Goal: Task Accomplishment & Management: Manage account settings

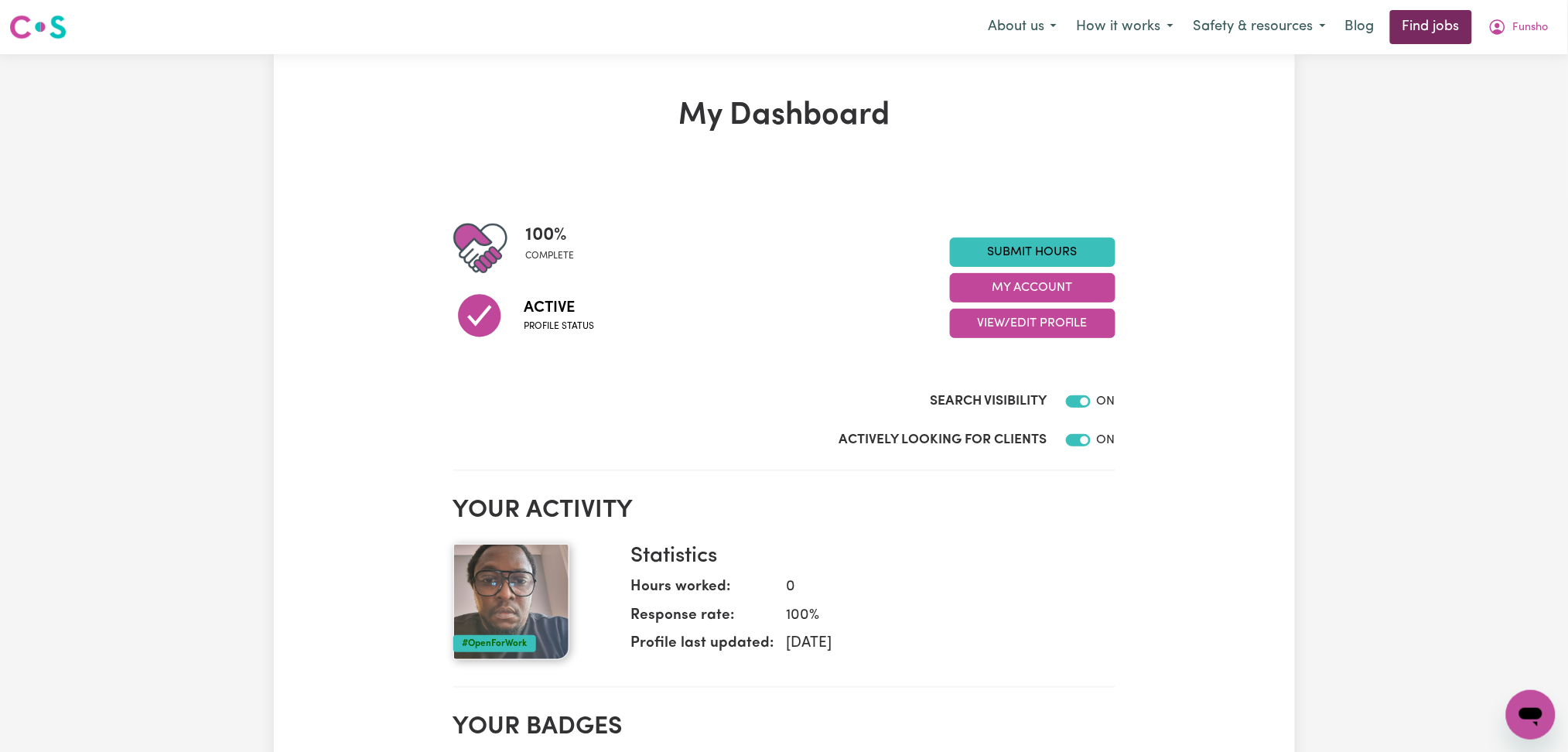
click at [1431, 23] on link "Find jobs" at bounding box center [1431, 27] width 82 height 34
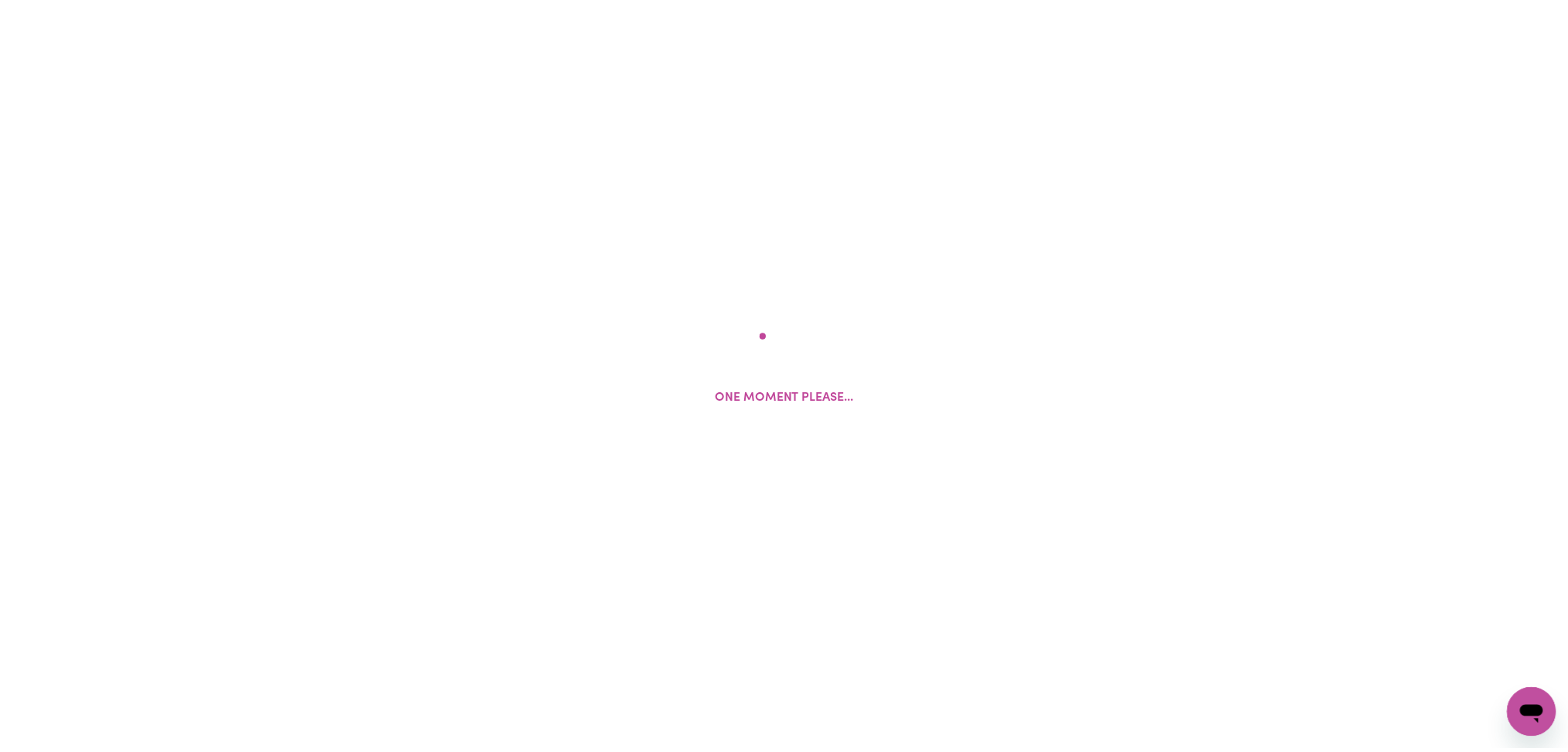
scroll to position [675, 0]
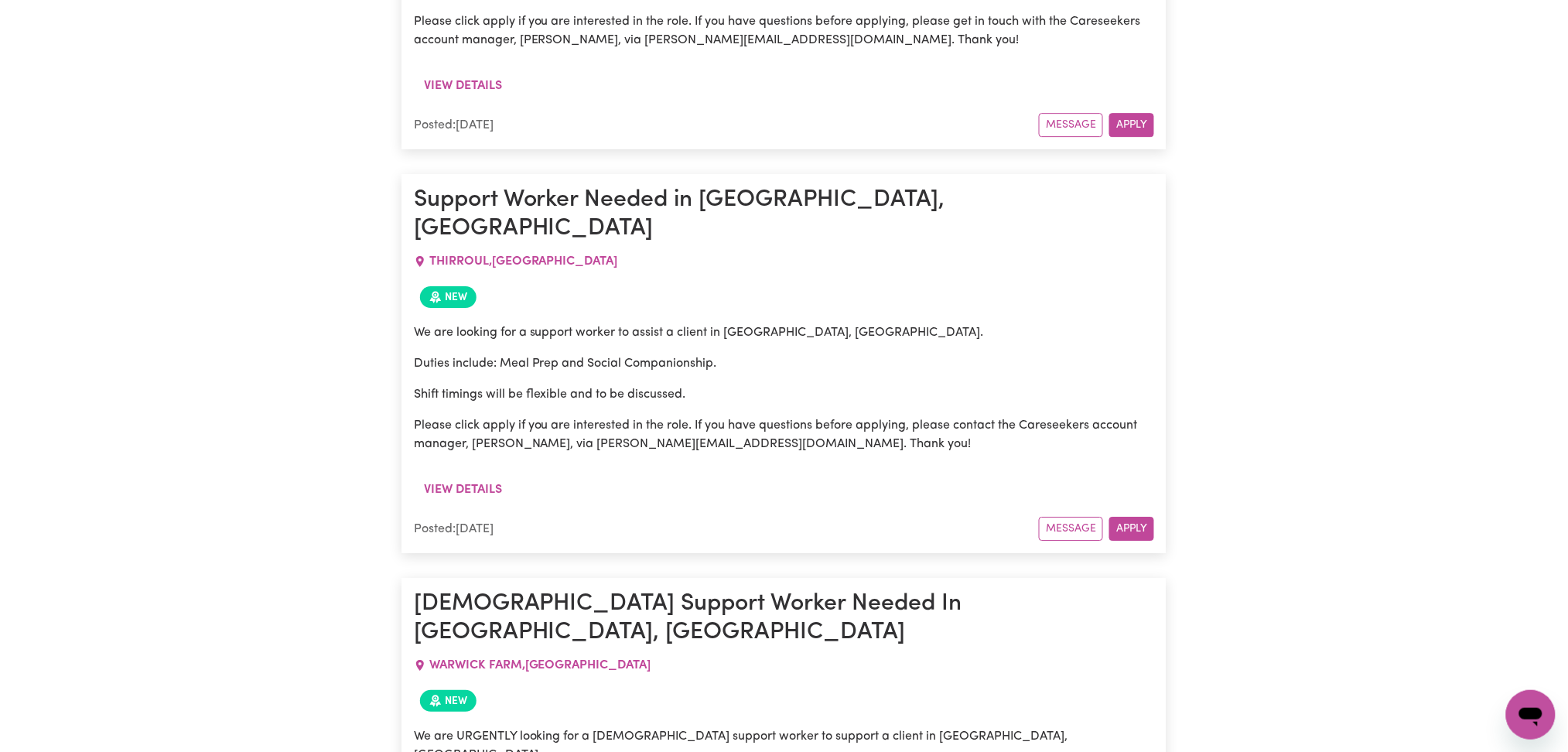
scroll to position [27506, 0]
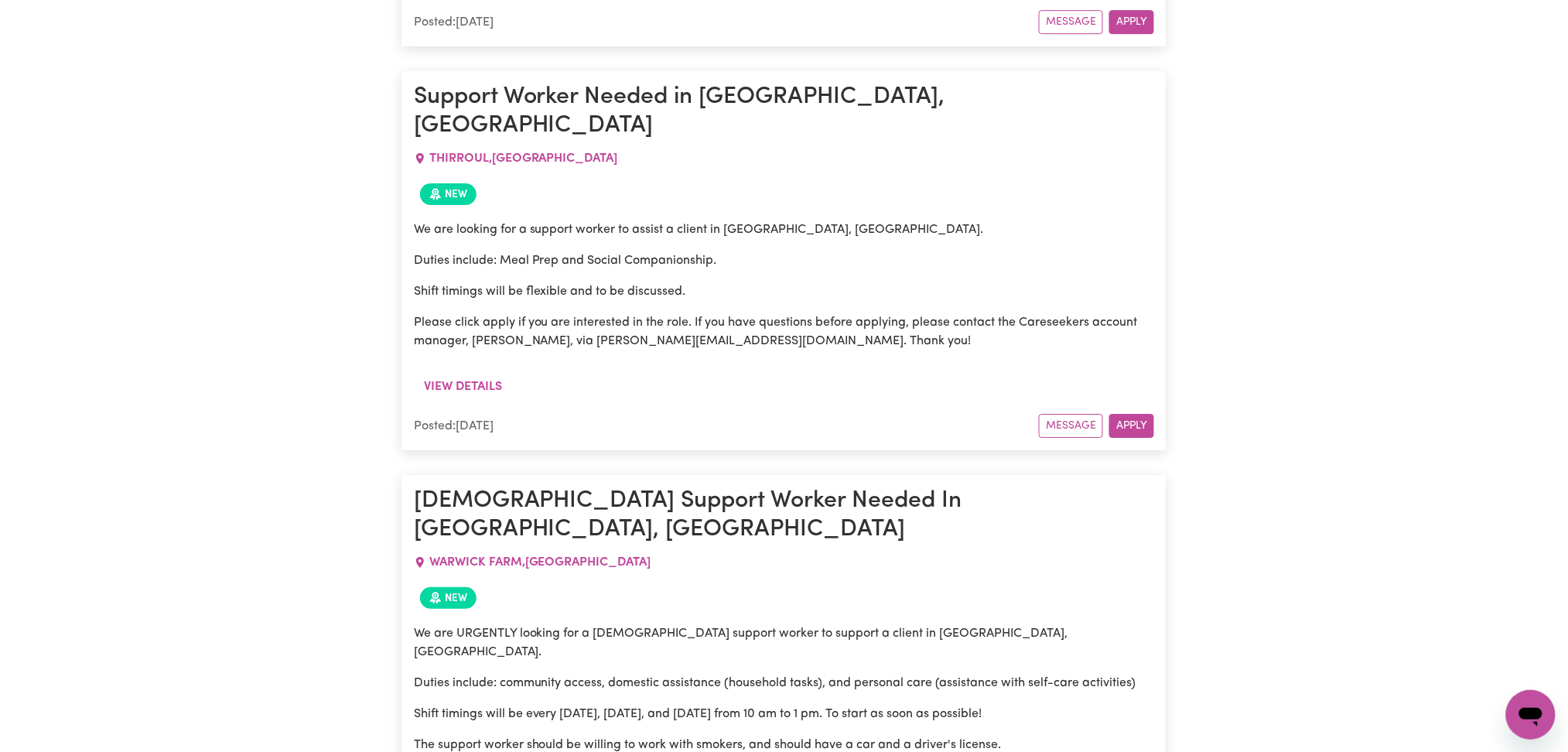
drag, startPoint x: 428, startPoint y: 461, endPoint x: 589, endPoint y: 461, distance: 161.0
drag, startPoint x: 558, startPoint y: 457, endPoint x: 678, endPoint y: 459, distance: 120.0
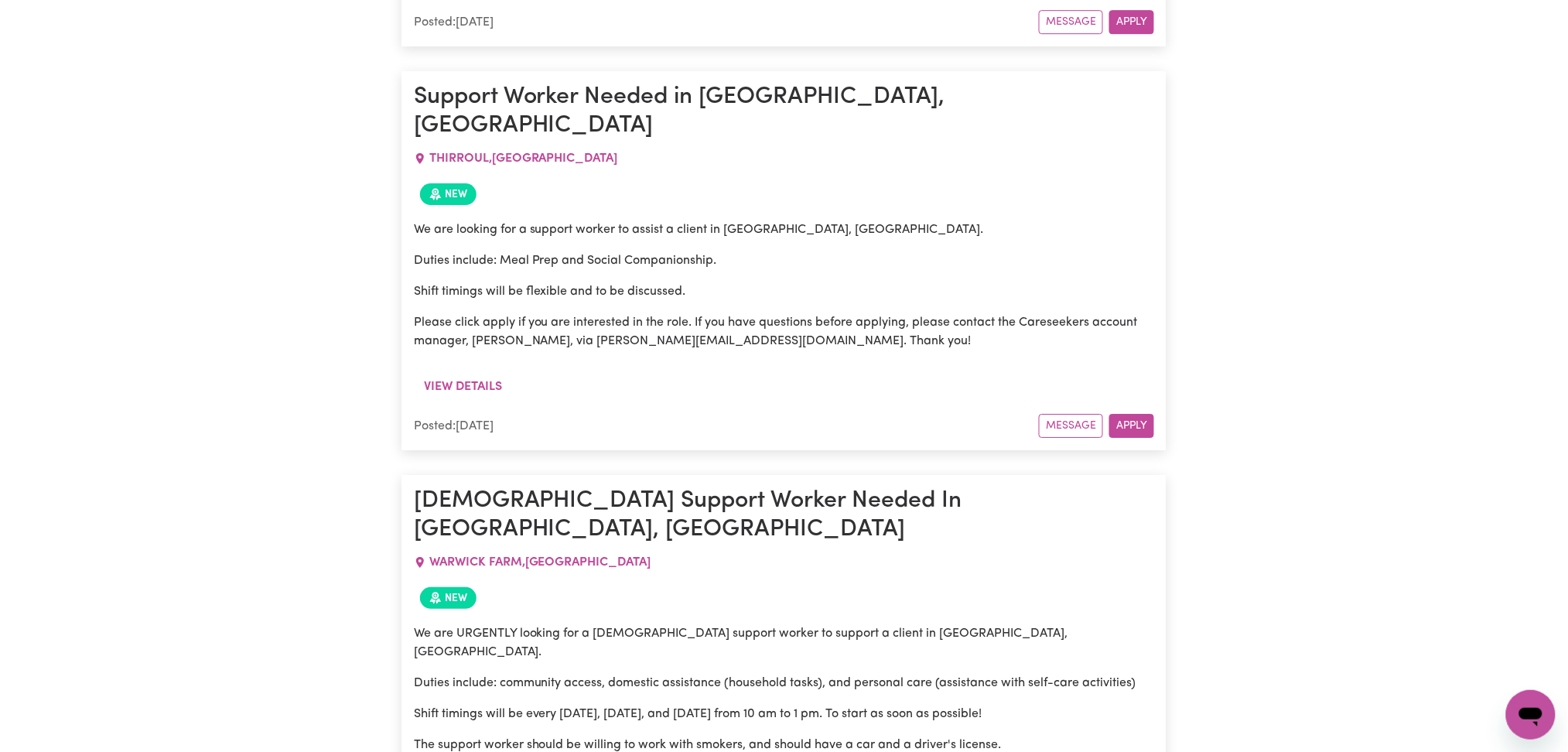
drag, startPoint x: 660, startPoint y: 423, endPoint x: 708, endPoint y: 520, distance: 108.2
drag, startPoint x: 669, startPoint y: 429, endPoint x: 716, endPoint y: 521, distance: 103.3
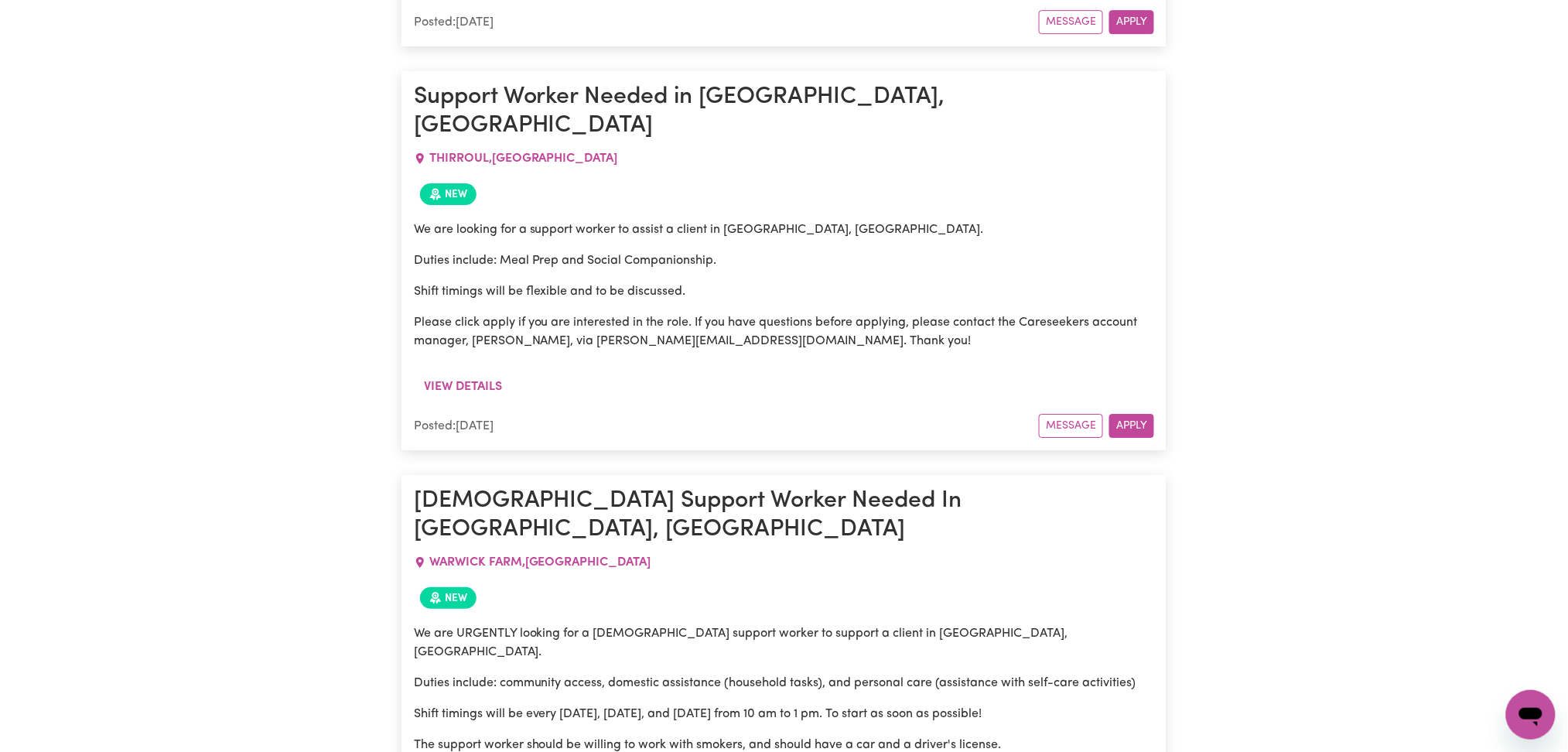
drag, startPoint x: 436, startPoint y: 373, endPoint x: 729, endPoint y: 525, distance: 330.1
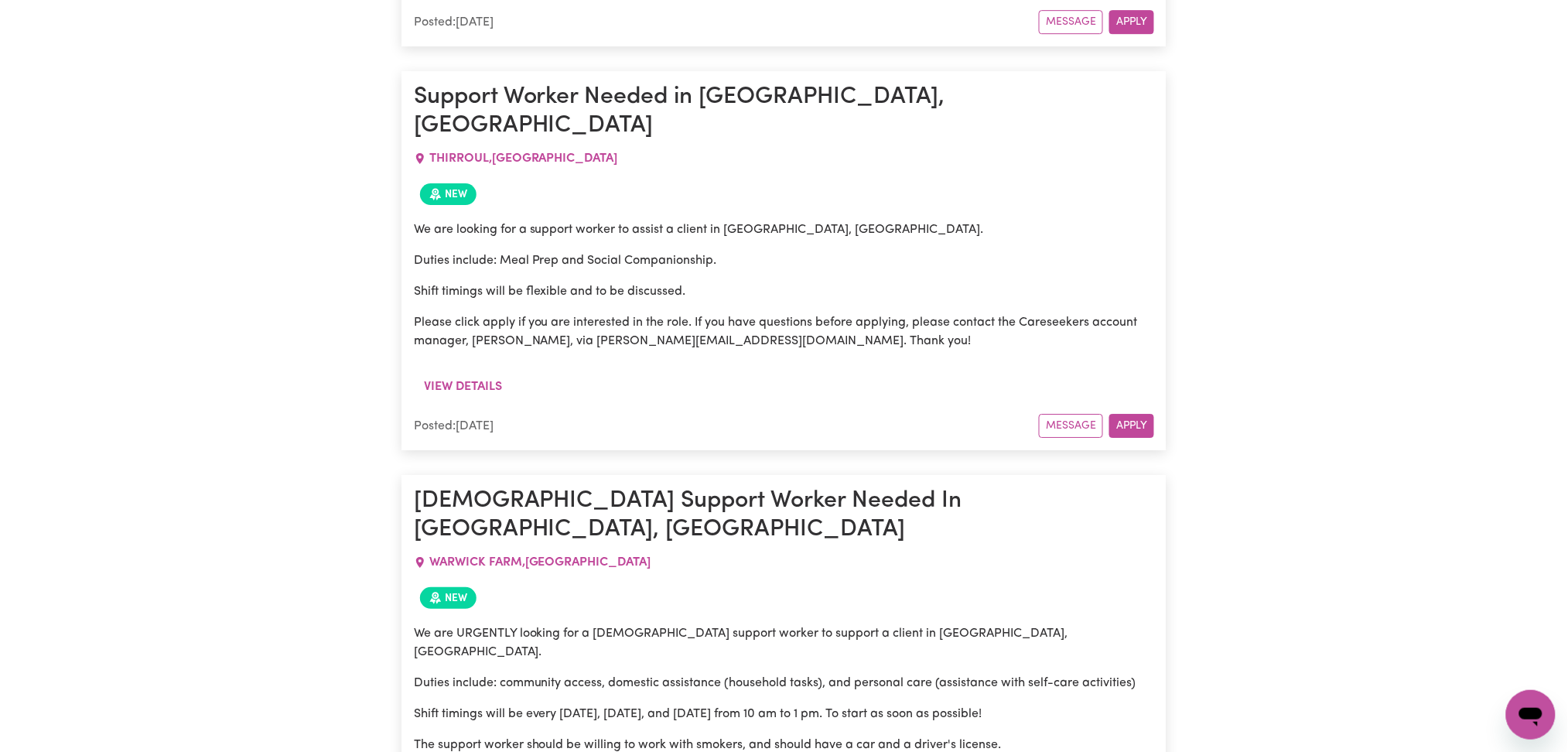
drag, startPoint x: 443, startPoint y: 410, endPoint x: 645, endPoint y: 407, distance: 202.0
drag, startPoint x: 603, startPoint y: 406, endPoint x: 838, endPoint y: 435, distance: 236.8
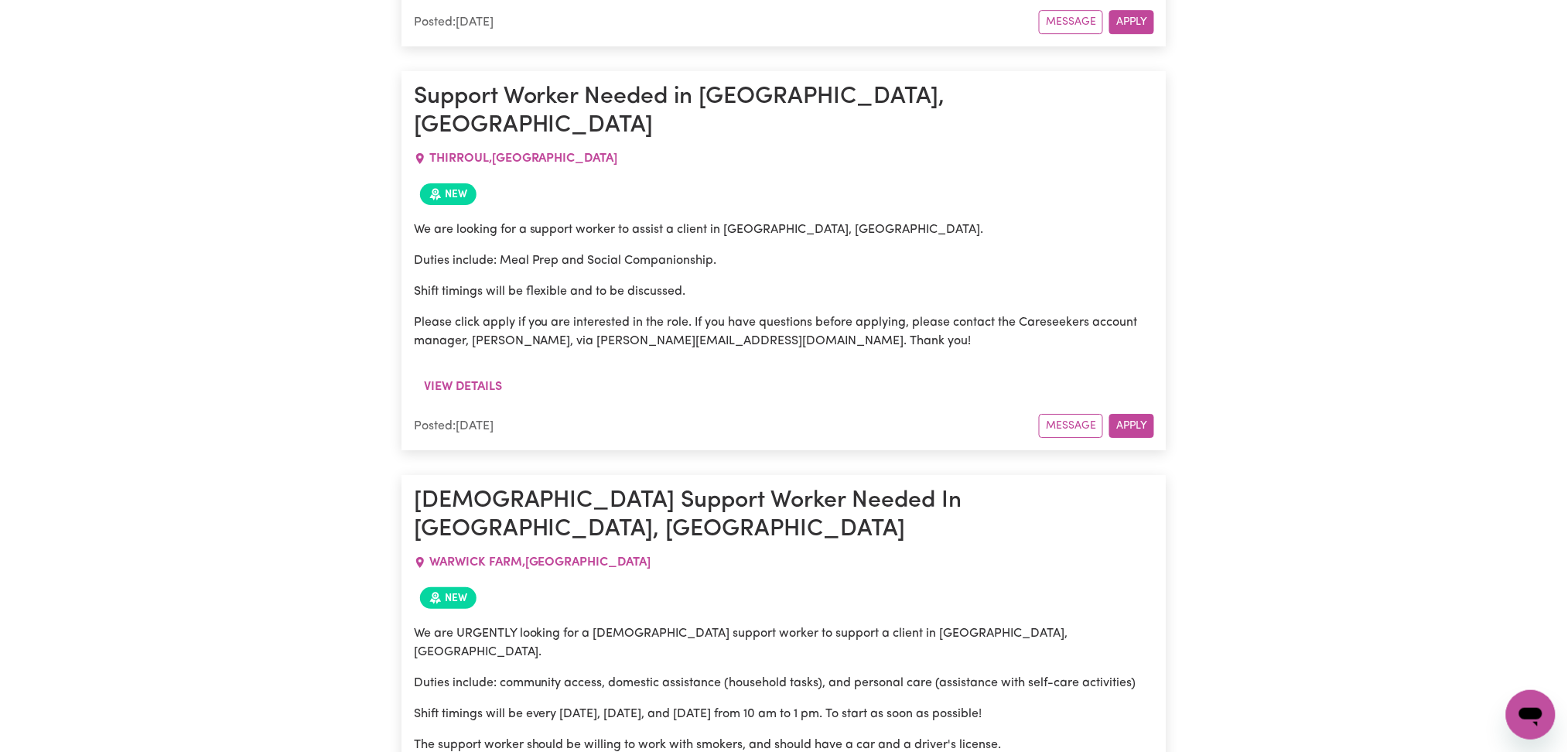
drag, startPoint x: 846, startPoint y: 406, endPoint x: 889, endPoint y: 455, distance: 65.2
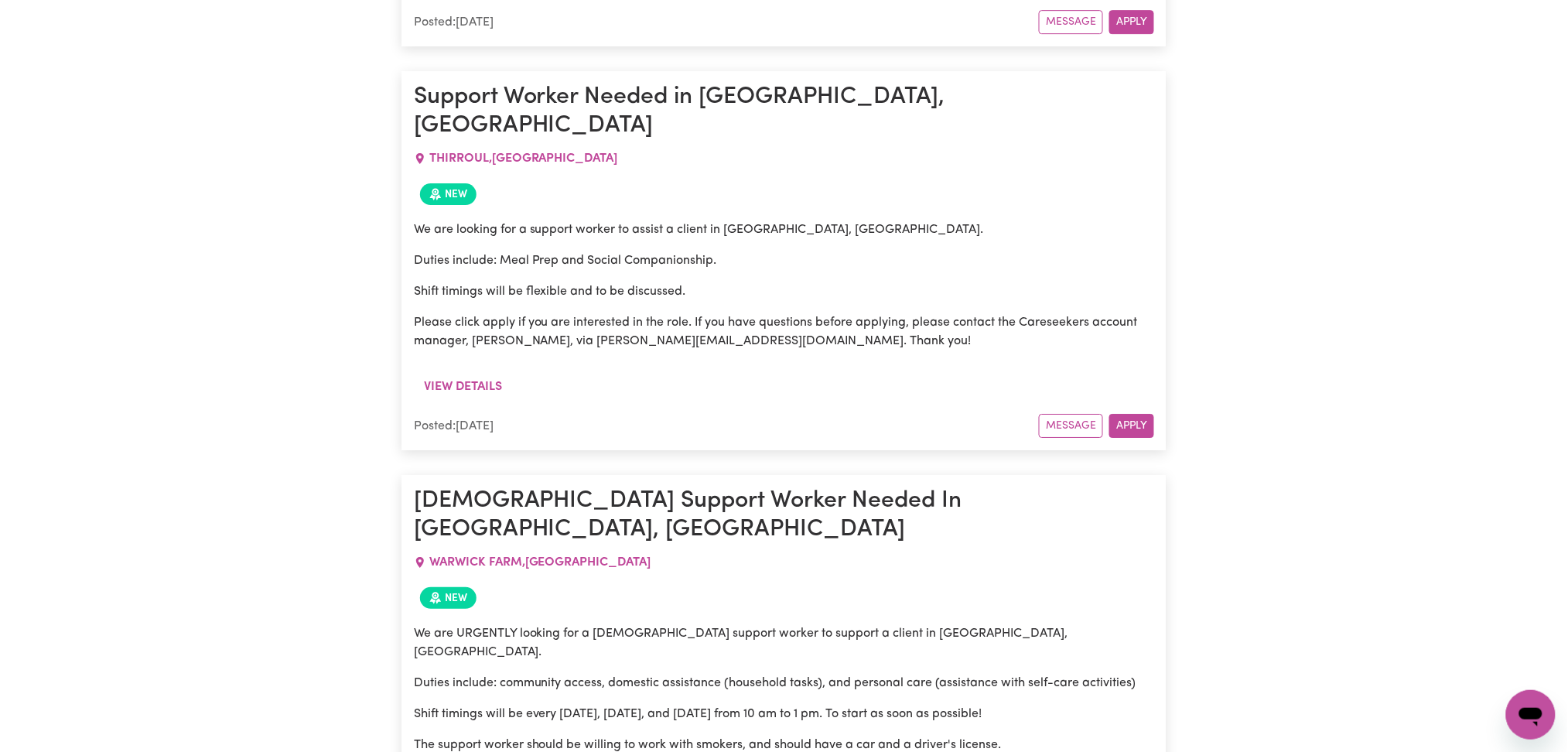
copy h1 "Wilton"
drag, startPoint x: 424, startPoint y: 362, endPoint x: 513, endPoint y: 505, distance: 168.4
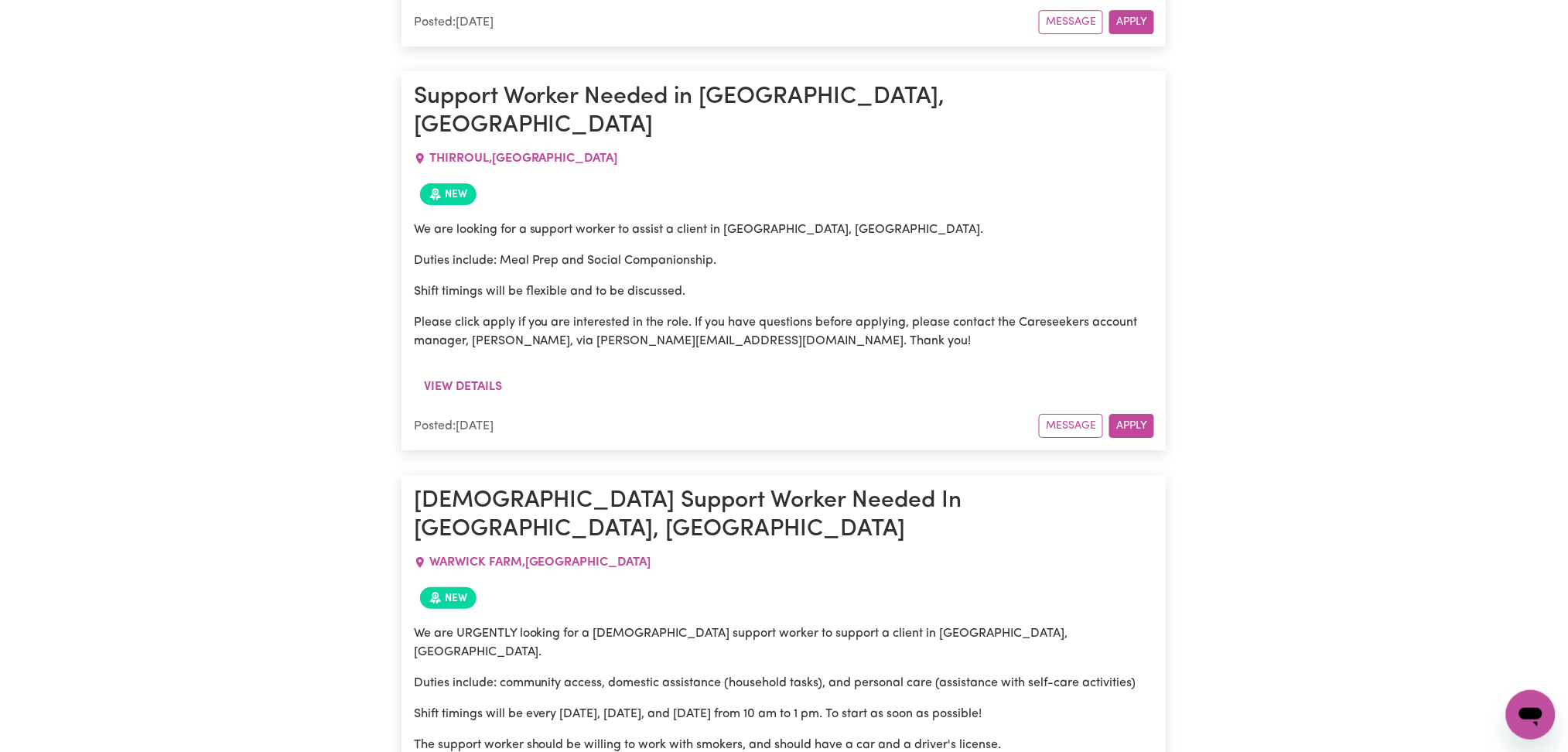
drag, startPoint x: 419, startPoint y: 492, endPoint x: 700, endPoint y: 509, distance: 281.5
drag, startPoint x: 737, startPoint y: 502, endPoint x: 407, endPoint y: 491, distance: 330.2
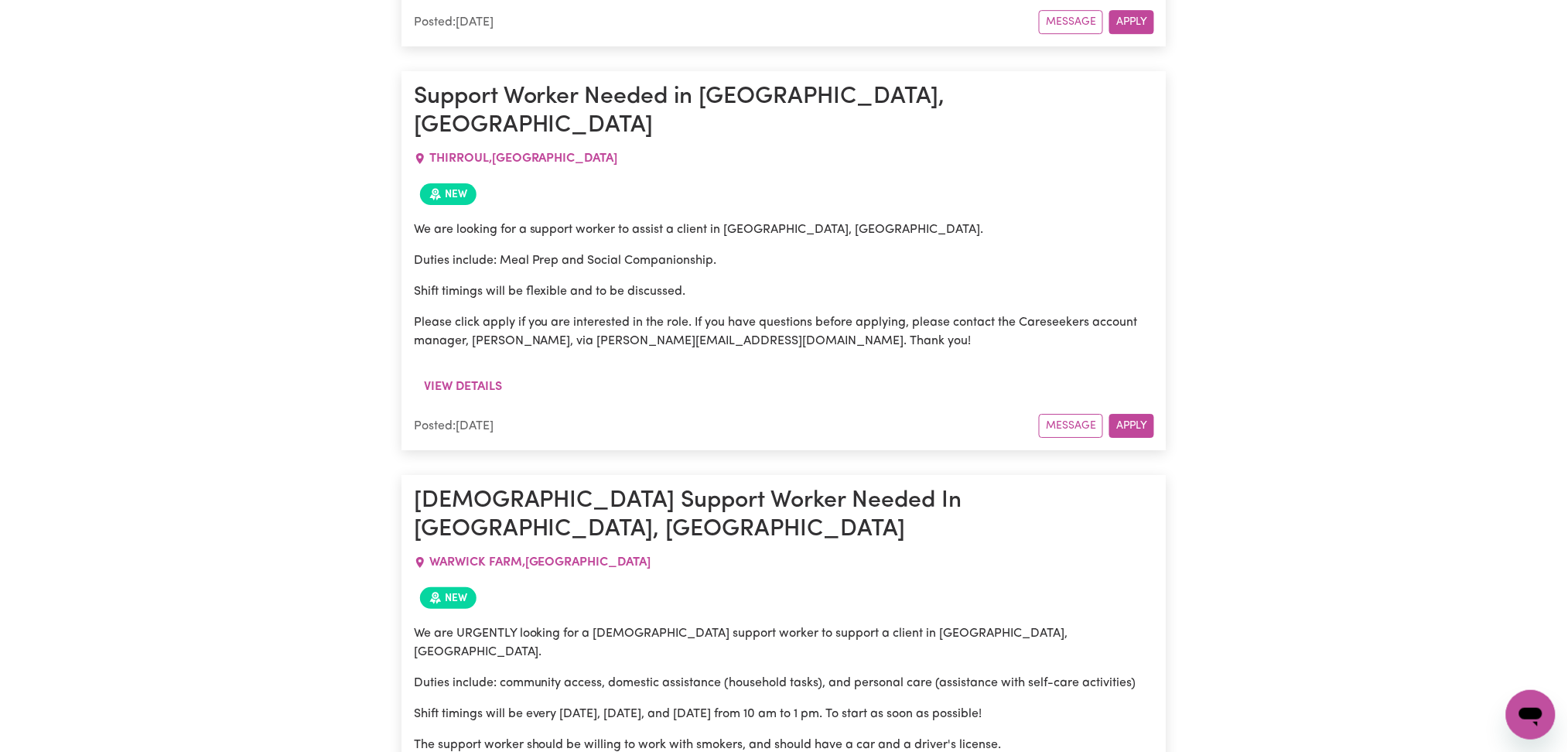
drag, startPoint x: 415, startPoint y: 490, endPoint x: 727, endPoint y: 506, distance: 312.4
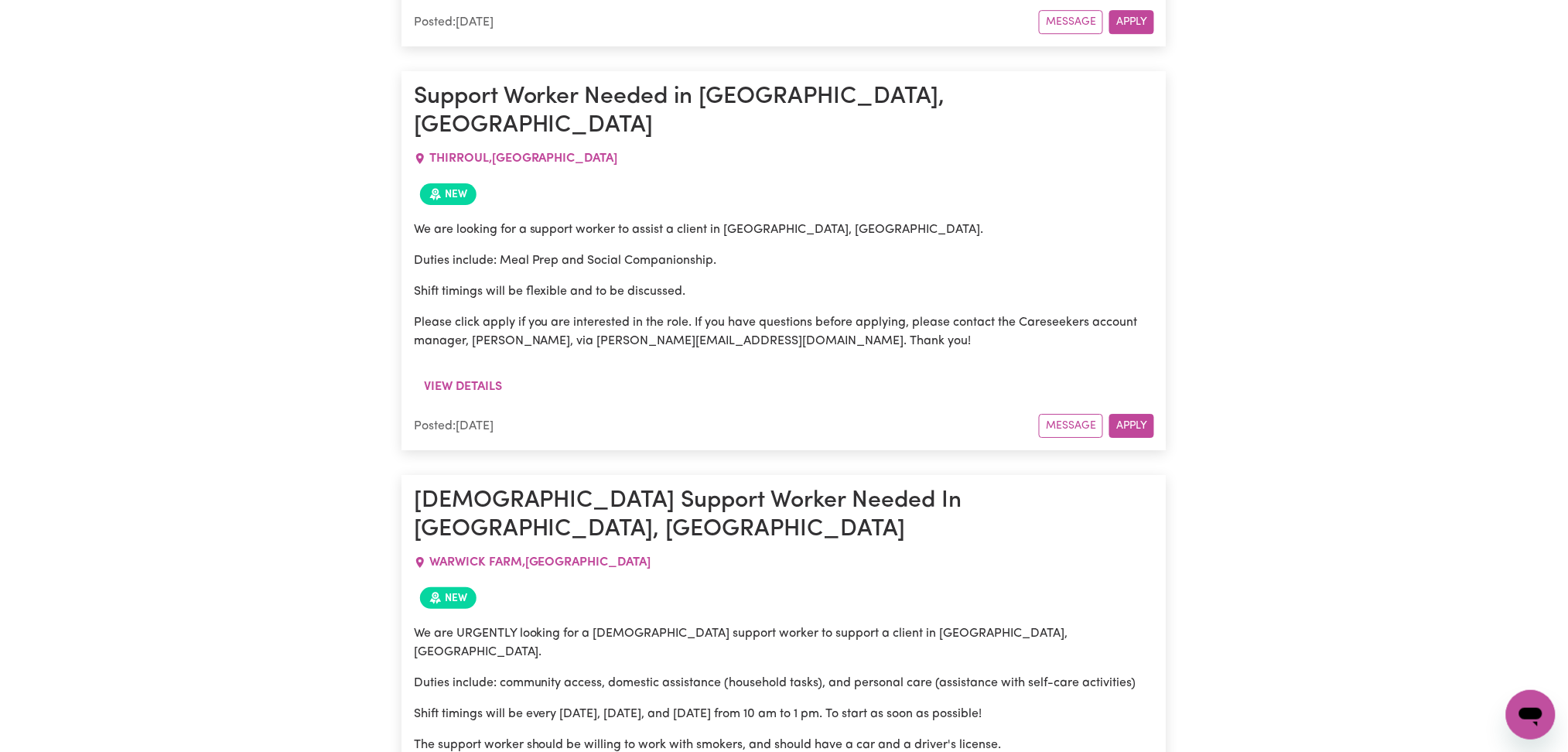
drag, startPoint x: 782, startPoint y: 502, endPoint x: 394, endPoint y: 261, distance: 456.8
drag, startPoint x: 415, startPoint y: 261, endPoint x: 564, endPoint y: 590, distance: 361.2
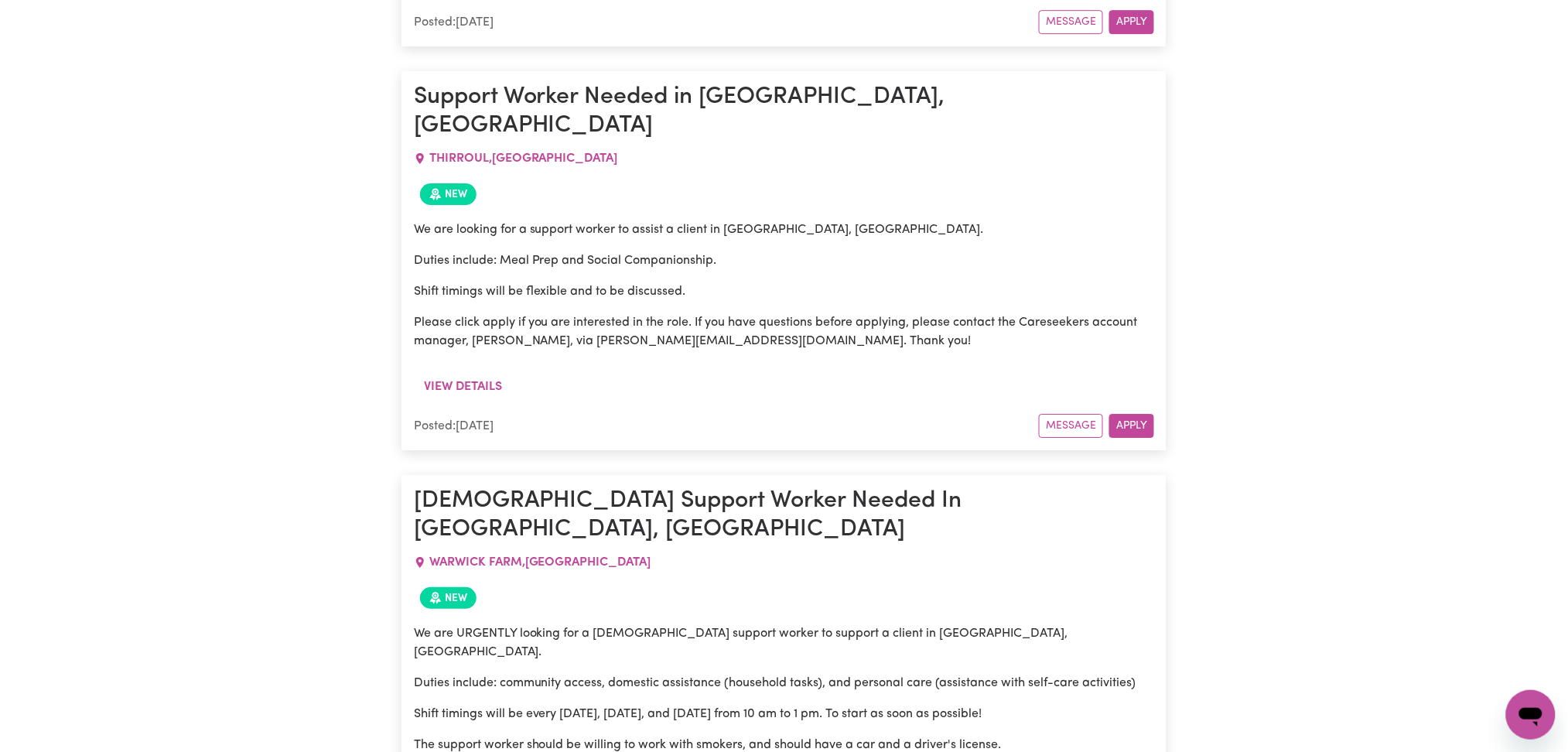
drag, startPoint x: 605, startPoint y: 599, endPoint x: 404, endPoint y: 260, distance: 394.1
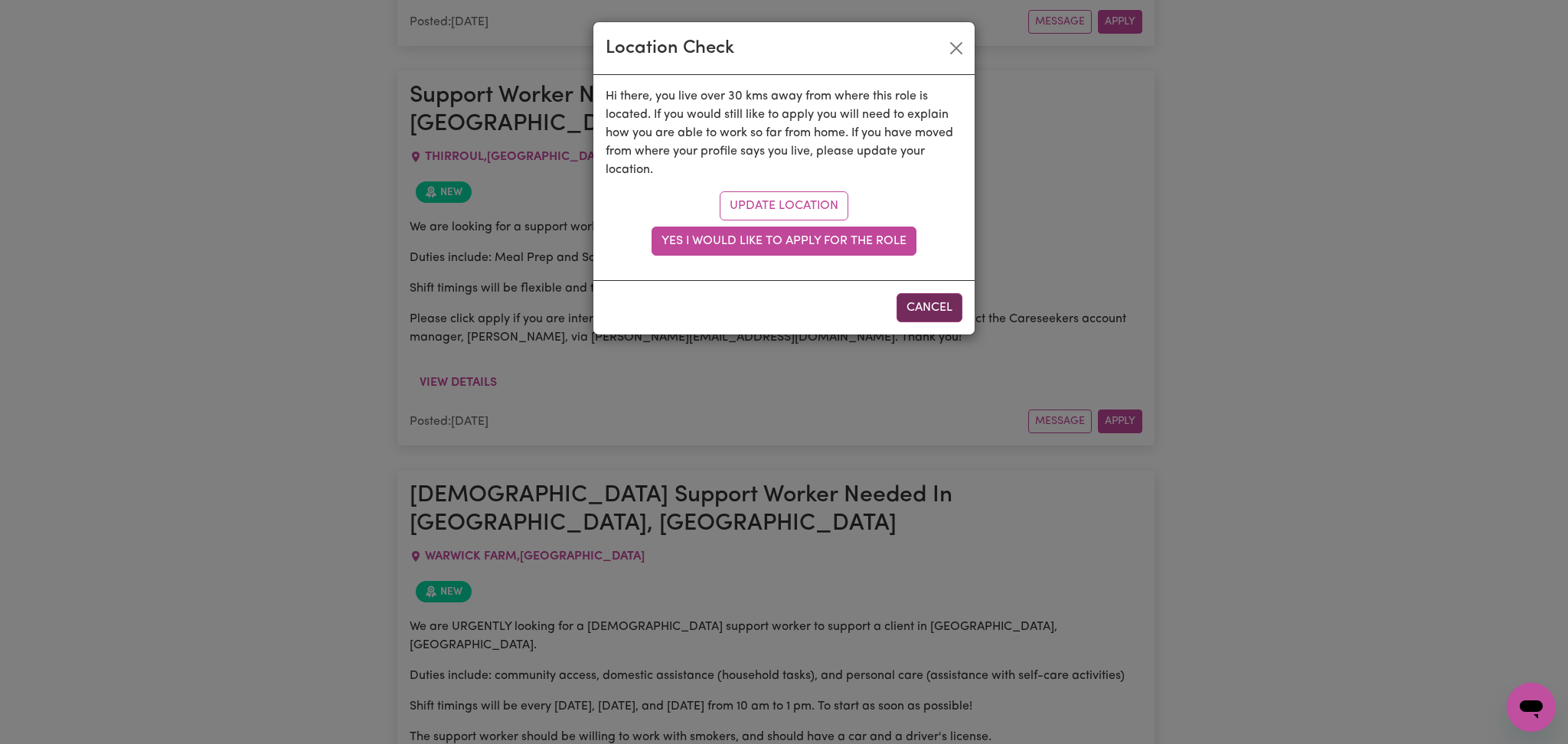
click at [931, 304] on button "Cancel" at bounding box center [929, 308] width 66 height 29
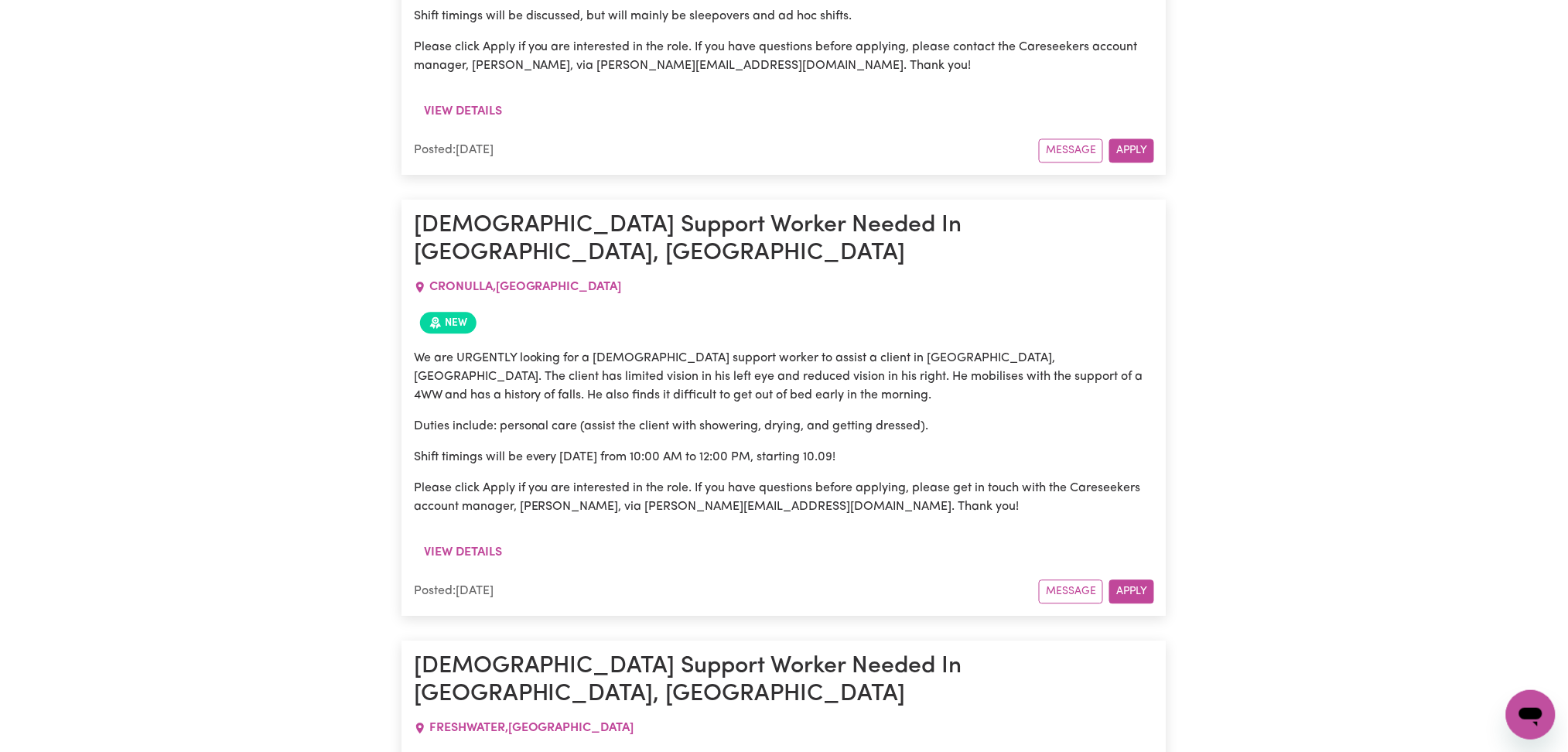
scroll to position [0, 0]
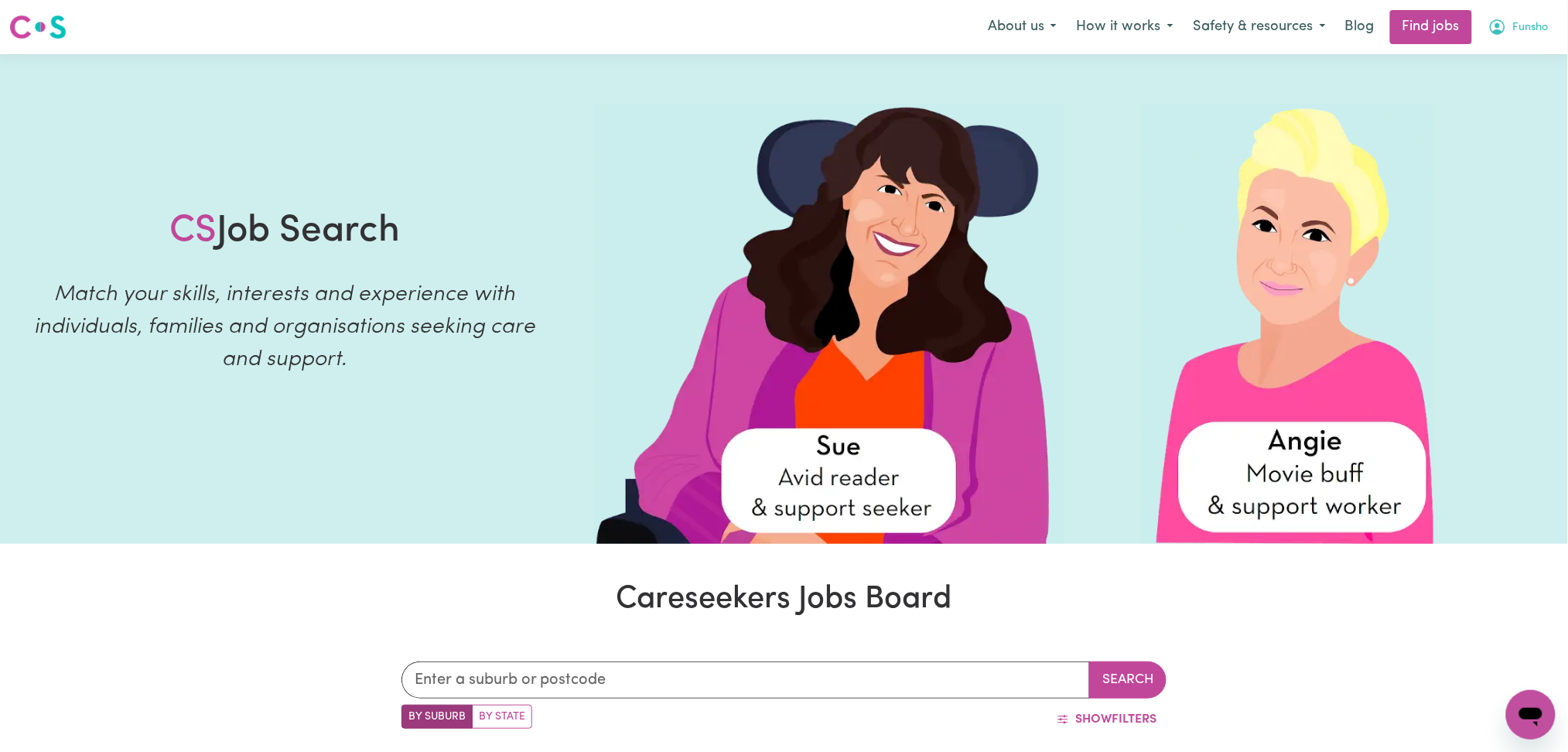
click at [1513, 24] on span "Funsho" at bounding box center [1531, 28] width 36 height 17
click at [1495, 101] on link "My Dashboard" at bounding box center [1497, 89] width 122 height 30
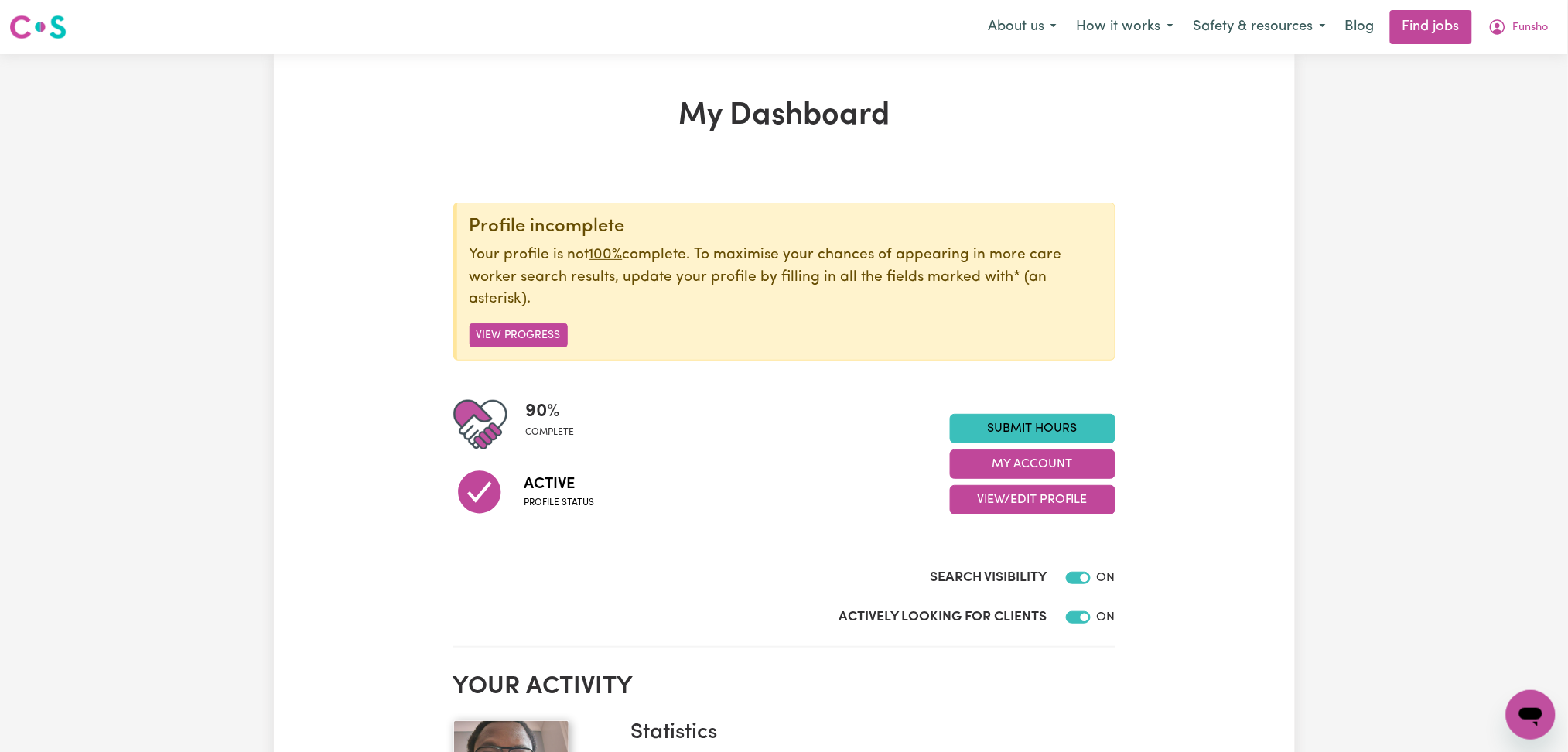
click at [1517, 38] on button "Funsho" at bounding box center [1518, 26] width 80 height 32
click at [1496, 108] on link "Logout" at bounding box center [1497, 119] width 122 height 30
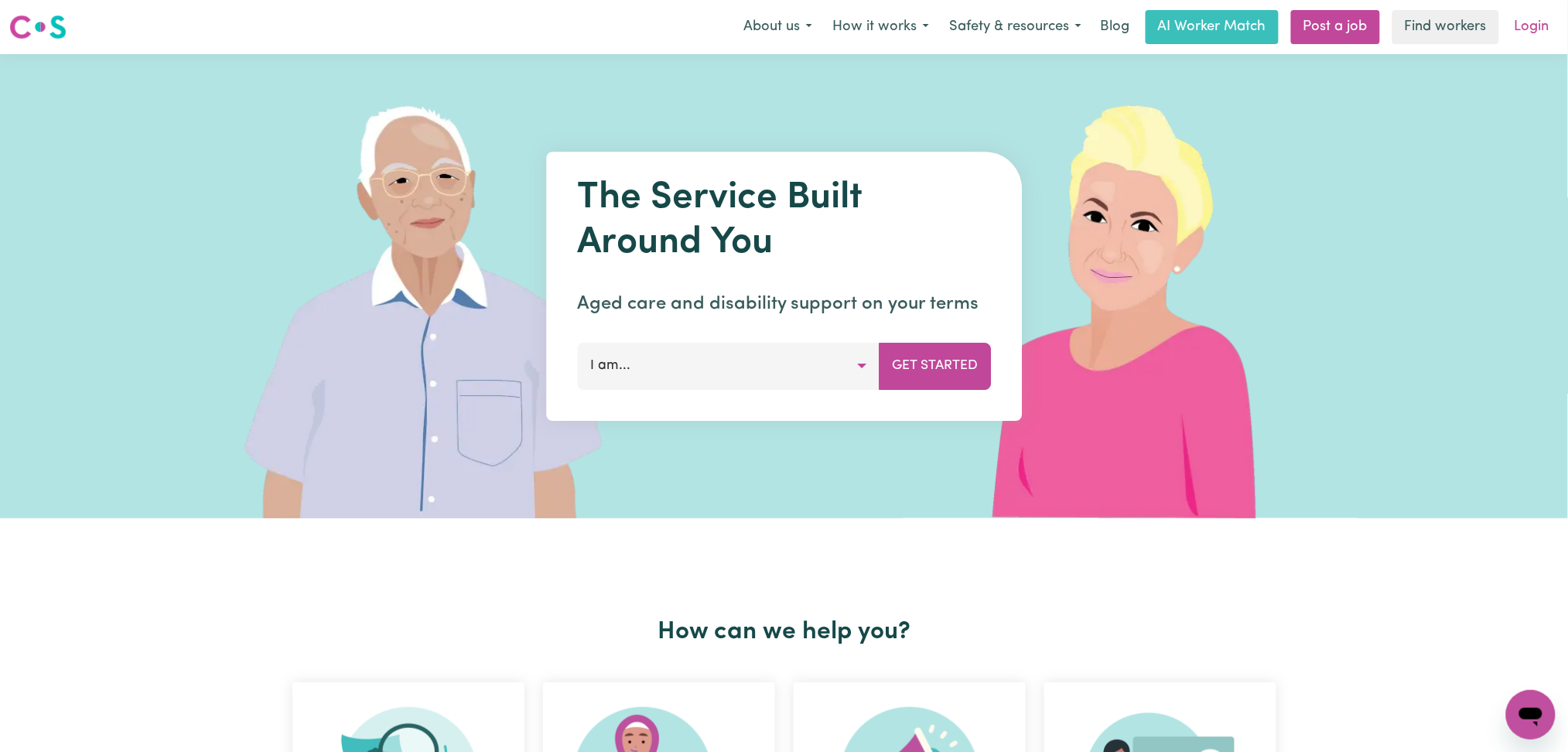
click at [1532, 27] on link "Login" at bounding box center [1531, 27] width 53 height 34
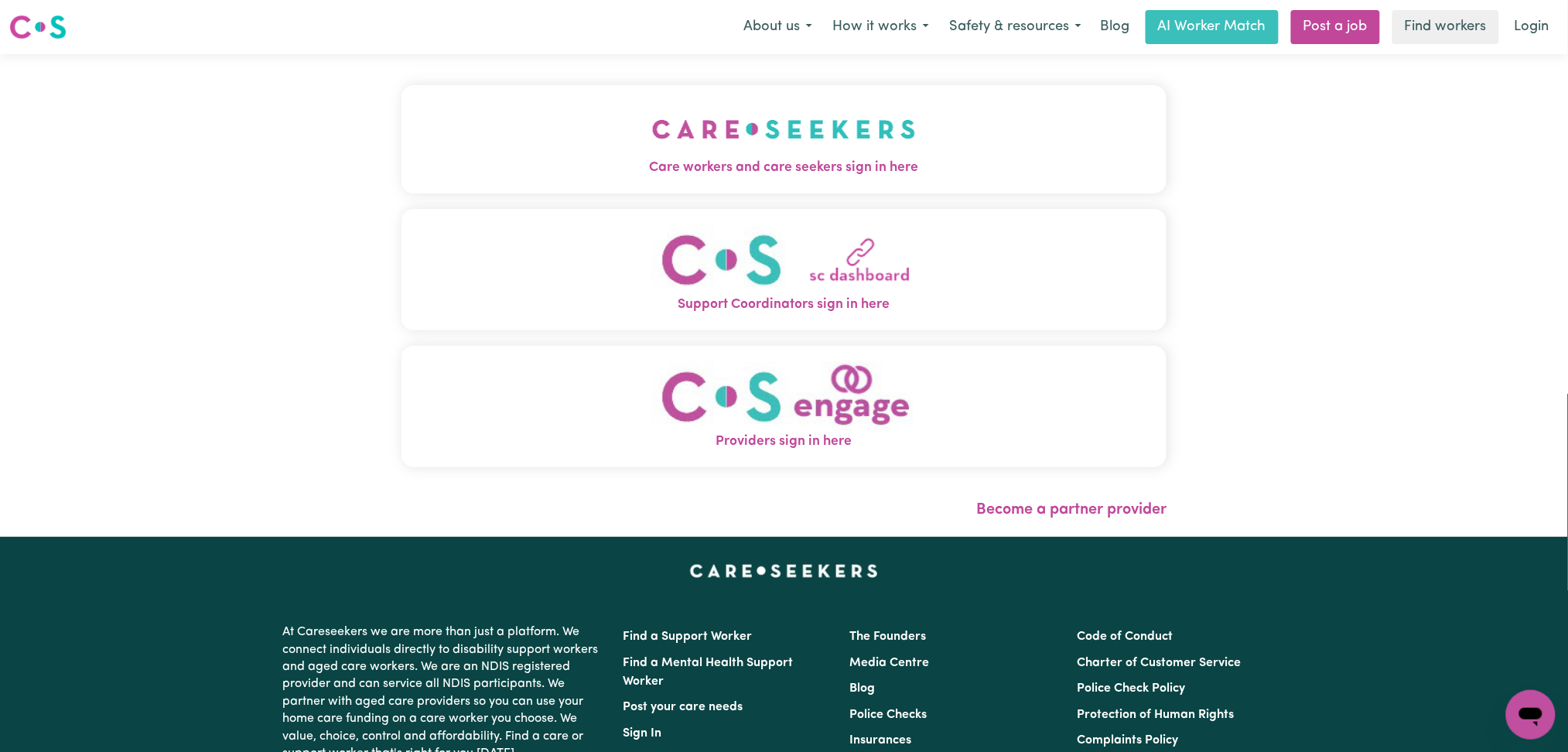
click at [564, 193] on button "Care workers and care seekers sign in here" at bounding box center [784, 139] width 766 height 108
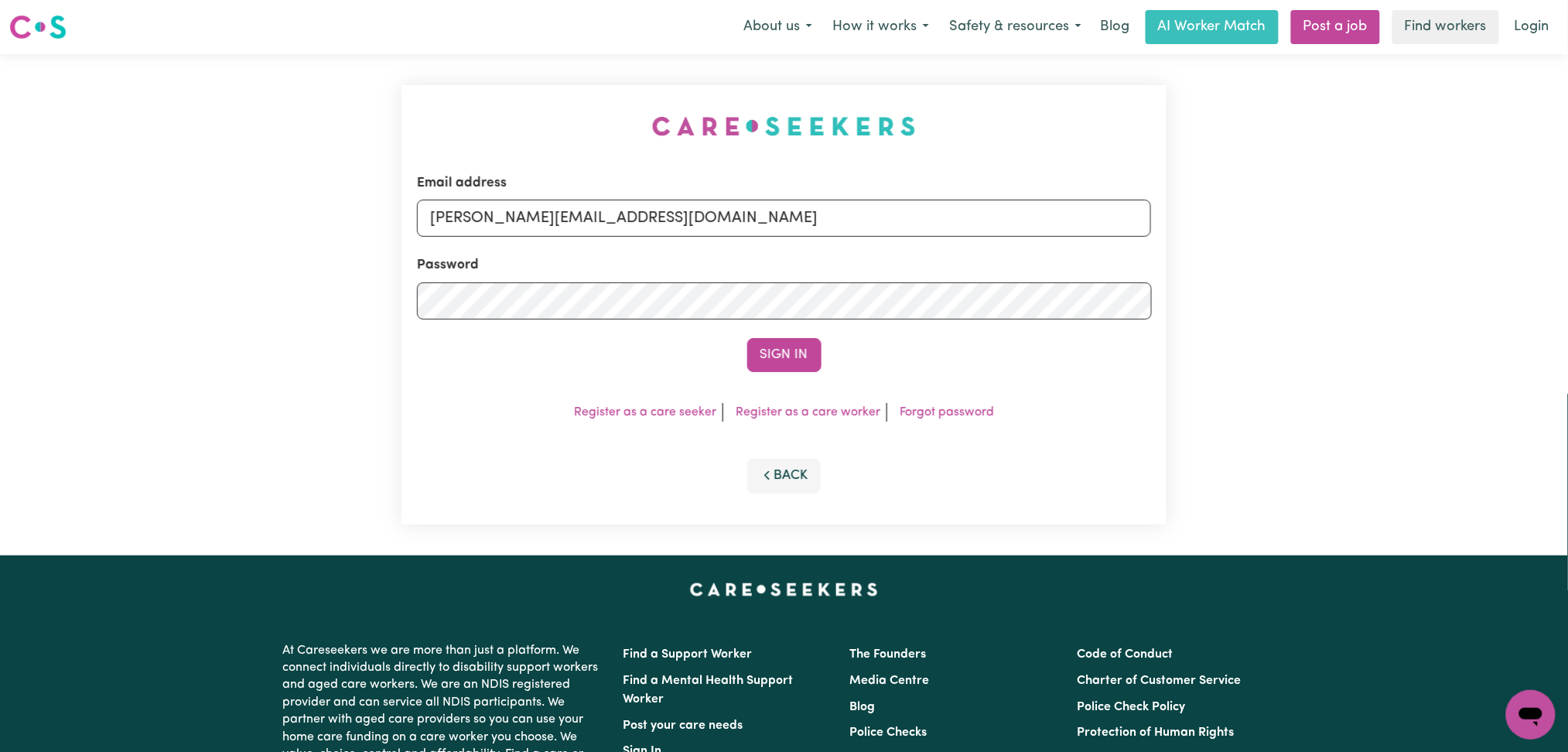
drag, startPoint x: 625, startPoint y: 199, endPoint x: 618, endPoint y: 209, distance: 12.2
click at [618, 208] on div "Email address [PERSON_NAME][EMAIL_ADDRESS][DOMAIN_NAME]" at bounding box center [785, 205] width 735 height 64
drag, startPoint x: 618, startPoint y: 210, endPoint x: 616, endPoint y: 218, distance: 8.2
click at [618, 210] on input "[PERSON_NAME][EMAIL_ADDRESS][DOMAIN_NAME]" at bounding box center [785, 218] width 735 height 37
drag, startPoint x: 510, startPoint y: 218, endPoint x: 1044, endPoint y: 223, distance: 534.0
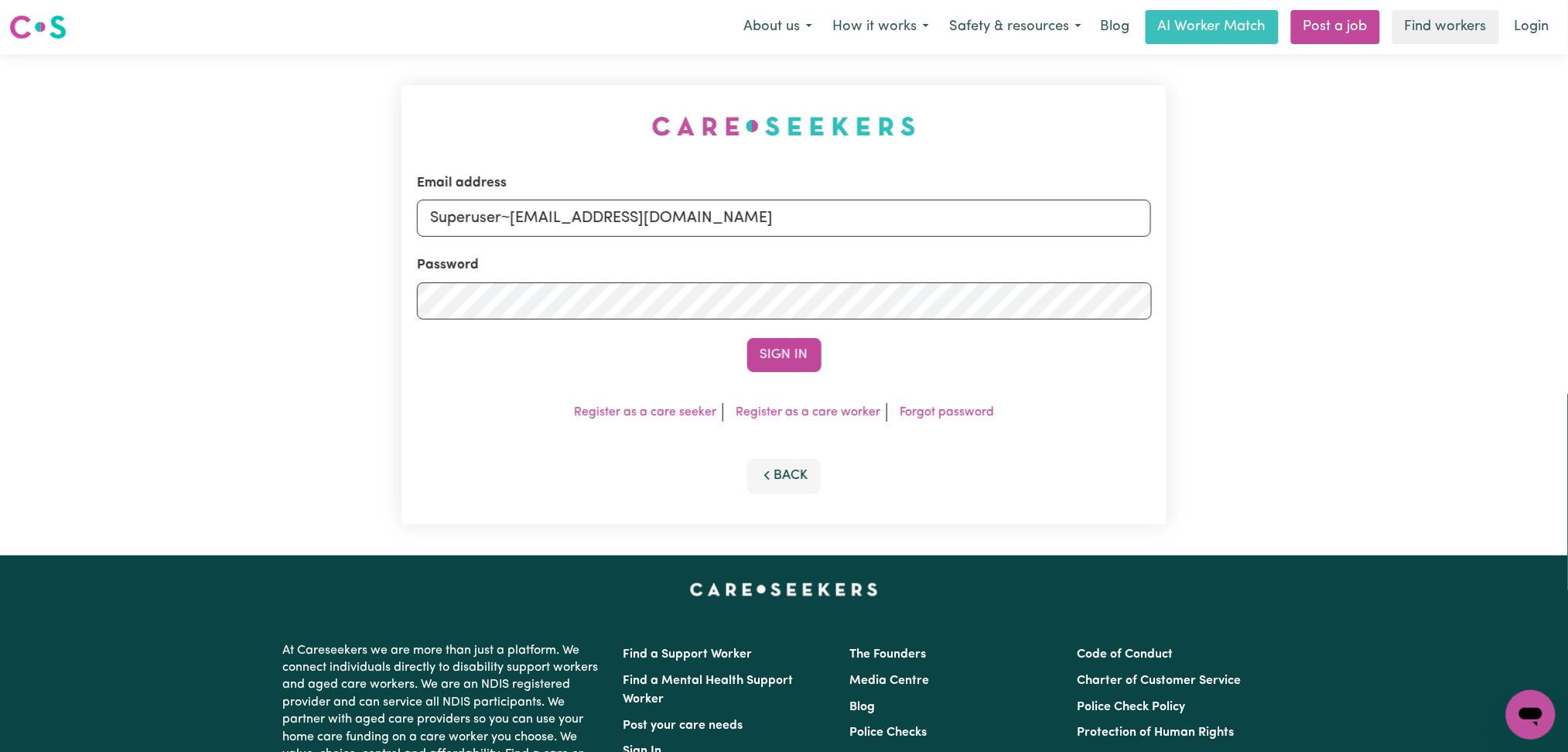
click at [1044, 223] on input "Superuser~[EMAIL_ADDRESS][DOMAIN_NAME]" at bounding box center [785, 218] width 735 height 37
type input "Superuser~[EMAIL_ADDRESS][DOMAIN_NAME]"
click at [791, 349] on button "Sign In" at bounding box center [784, 355] width 74 height 34
